Goal: Information Seeking & Learning: Learn about a topic

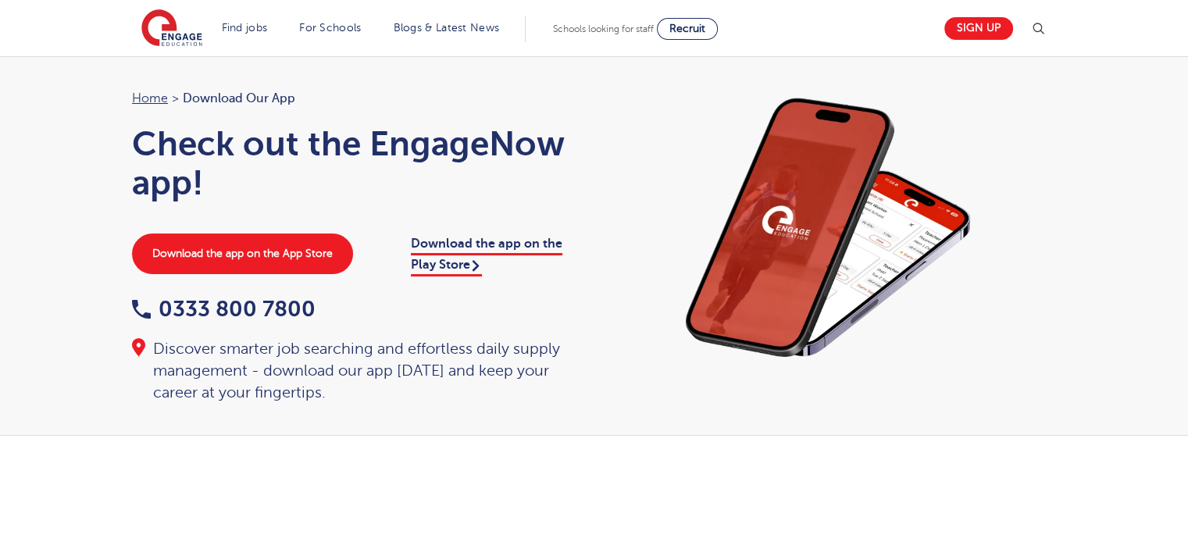
drag, startPoint x: 108, startPoint y: 69, endPoint x: 118, endPoint y: 66, distance: 10.6
click at [107, 70] on div "Home > Download our app Check out the EngageNow app! Download the app on the Ap…" at bounding box center [594, 246] width 1188 height 380
click at [216, 30] on section "Find jobs All vacancies We have one of the UK's largest database. and with hund…" at bounding box center [537, 28] width 793 height 57
click at [188, 31] on img at bounding box center [171, 28] width 61 height 39
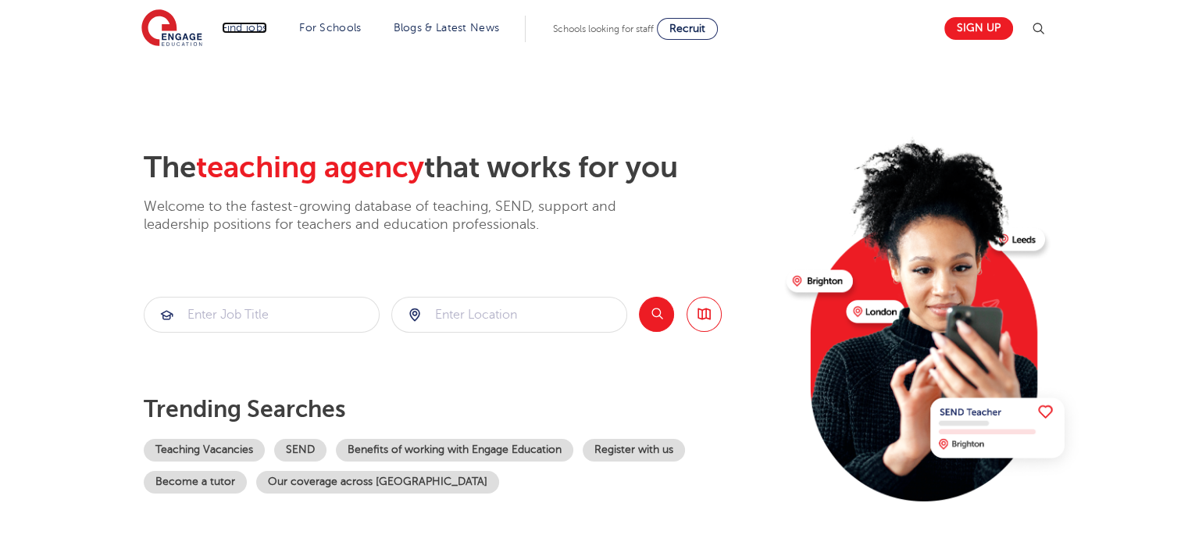
click at [262, 22] on link "Find jobs" at bounding box center [245, 28] width 46 height 12
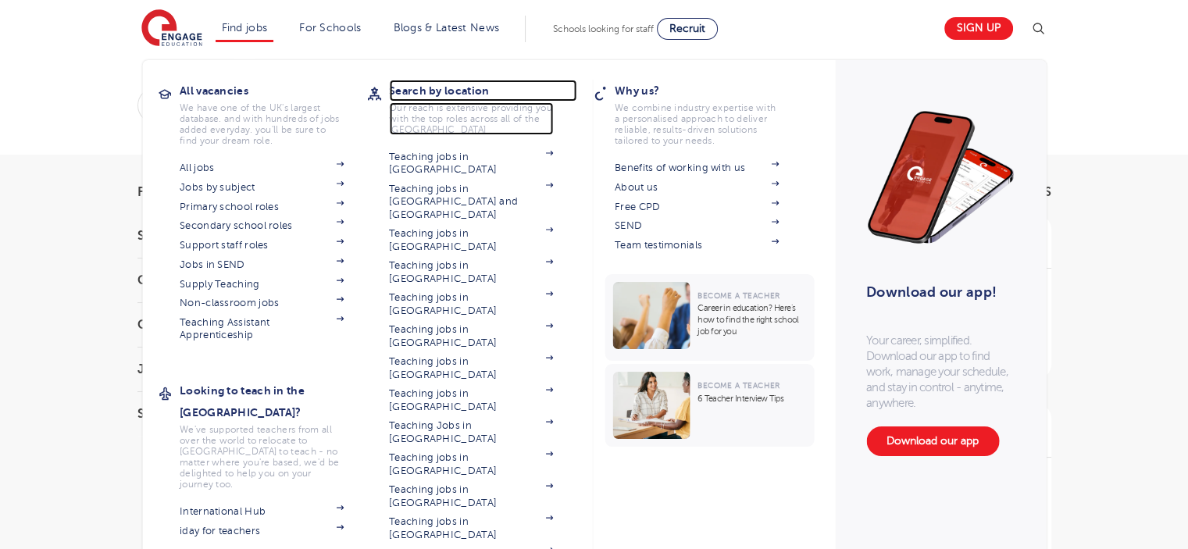
click at [426, 84] on h3 "Search by location" at bounding box center [482, 91] width 187 height 22
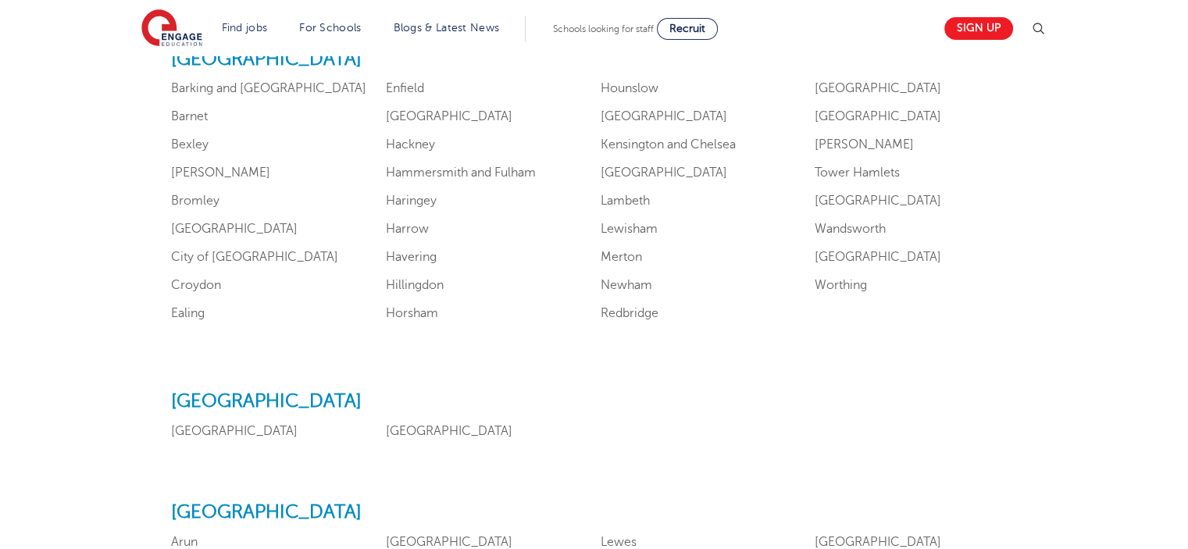
scroll to position [1015, 0]
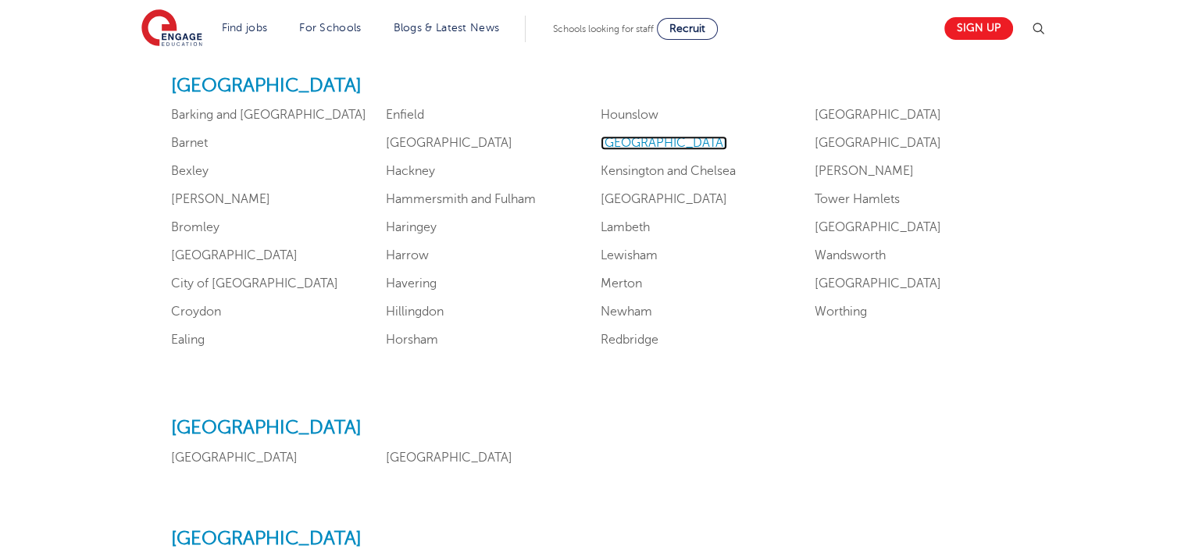
click at [632, 138] on link "Islington" at bounding box center [664, 143] width 127 height 14
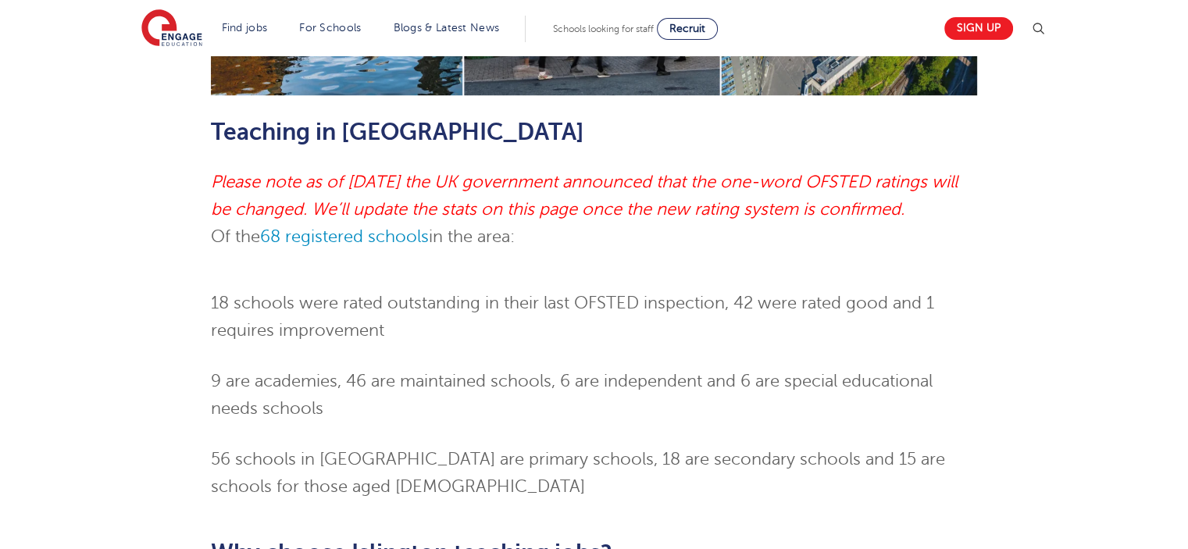
scroll to position [1015, 0]
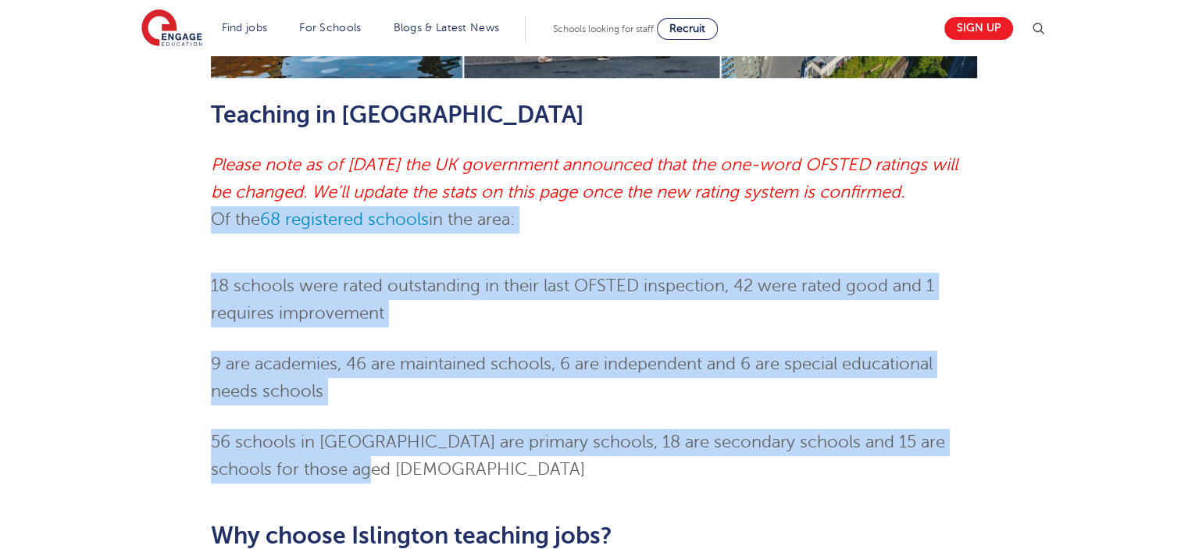
drag, startPoint x: 213, startPoint y: 166, endPoint x: 653, endPoint y: 411, distance: 503.4
click at [653, 411] on div "Skip to jobs About [GEOGRAPHIC_DATA]’s desirability as a place to live lies in …" at bounding box center [594, 80] width 766 height 1812
copy div "Of the 68 registered schools in the area: 18 schools were rated outstanding in …"
click at [84, 221] on div "Islington teaching jobs Skip to jobs About [GEOGRAPHIC_DATA]’s desirability as …" at bounding box center [594, 40] width 1188 height 1999
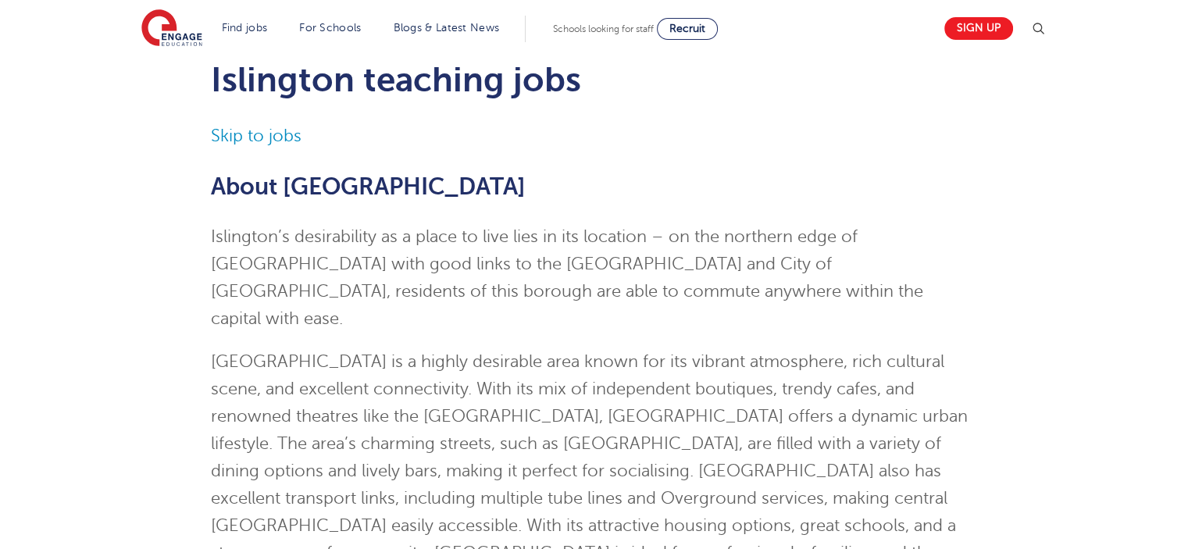
scroll to position [0, 0]
